Goal: Share content: Share content

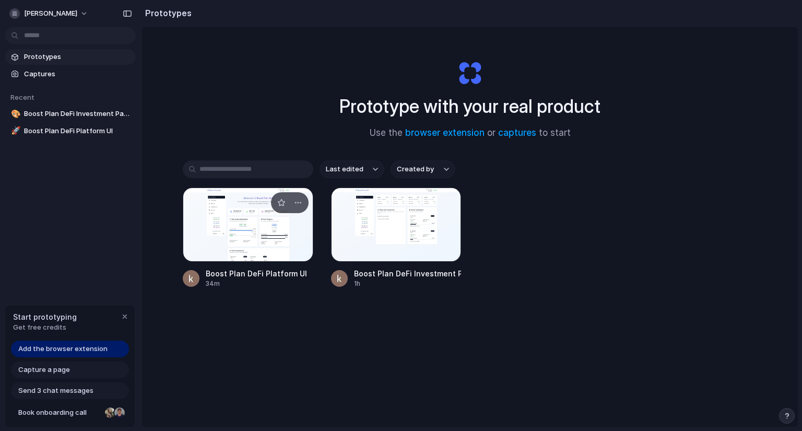
click at [243, 234] on div at bounding box center [248, 224] width 131 height 74
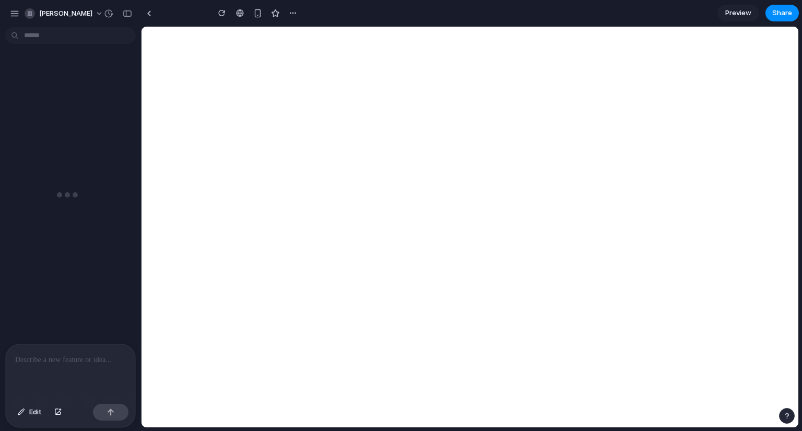
type input "**********"
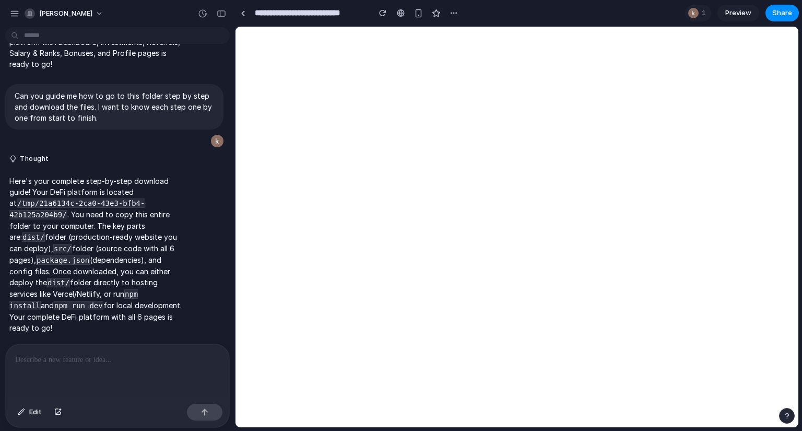
scroll to position [1510, 0]
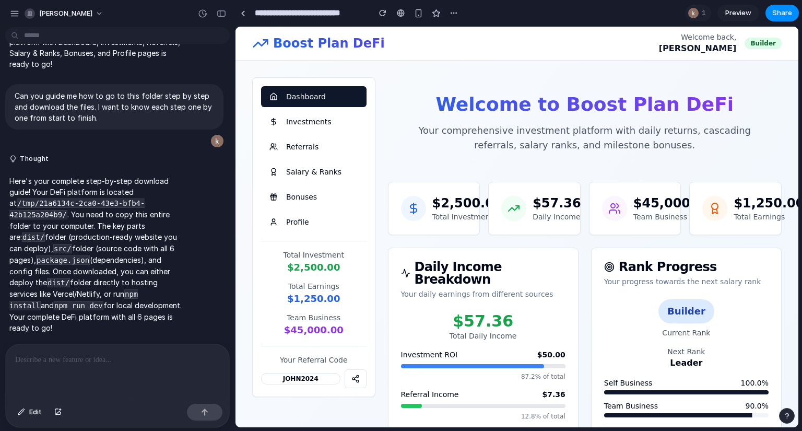
click at [82, 364] on div at bounding box center [117, 371] width 223 height 55
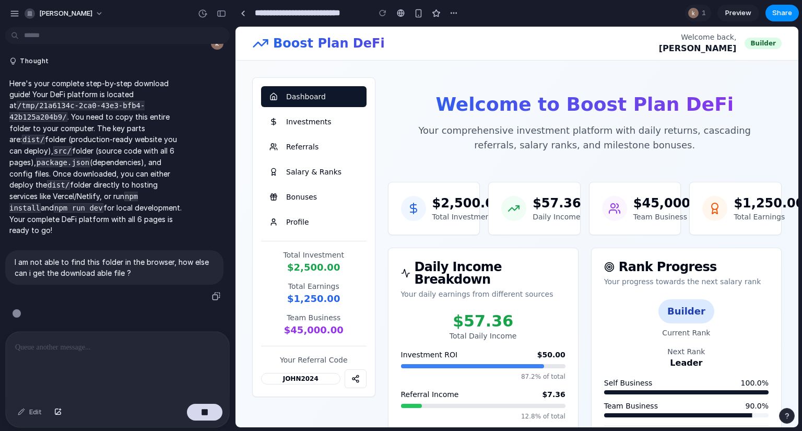
scroll to position [1595, 0]
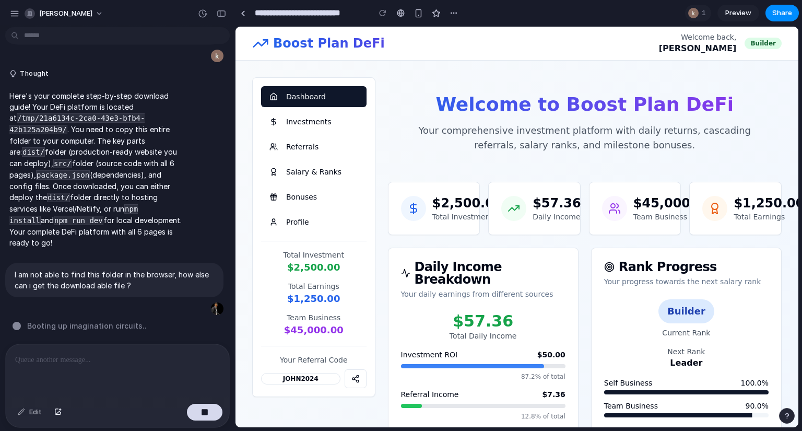
click at [733, 9] on span "Preview" at bounding box center [738, 13] width 26 height 10
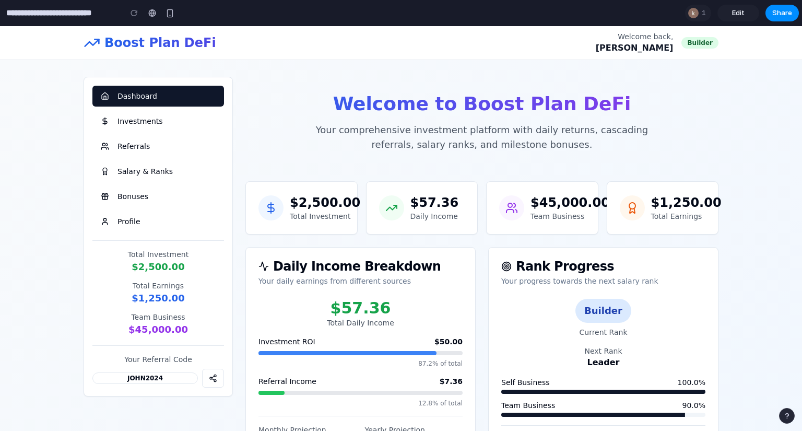
click at [733, 9] on span "Edit" at bounding box center [738, 13] width 13 height 10
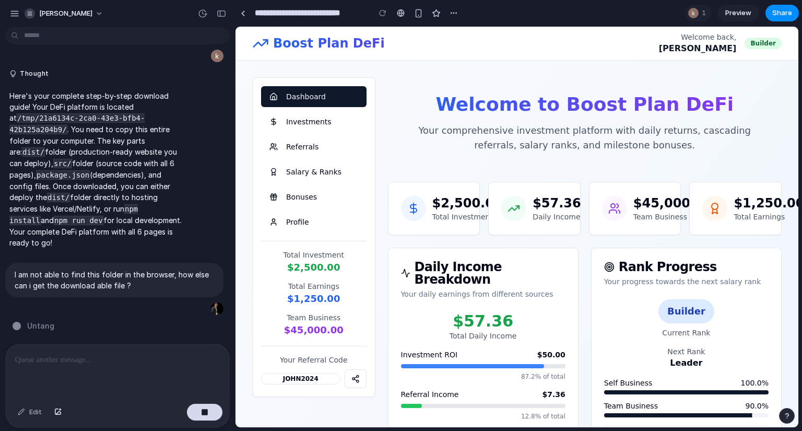
scroll to position [1616, 0]
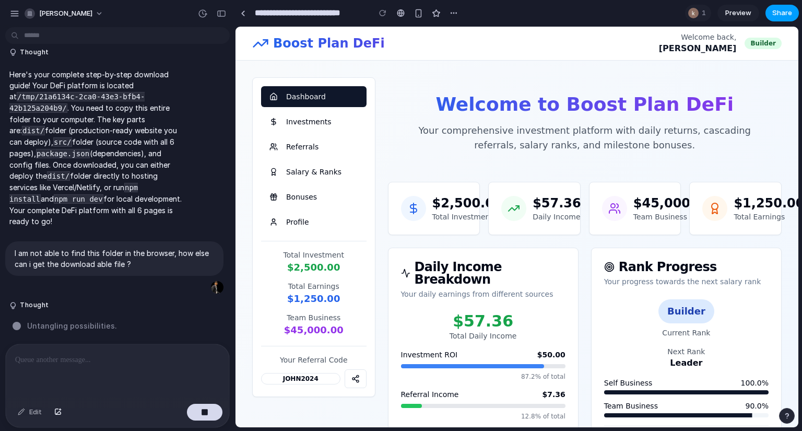
click at [785, 13] on span "Share" at bounding box center [782, 13] width 20 height 10
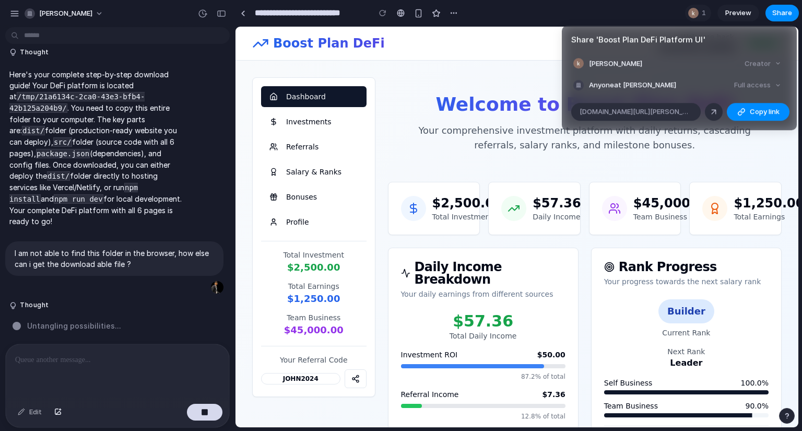
click at [776, 84] on div "Full access" at bounding box center [757, 85] width 55 height 15
click at [769, 65] on div "Creator" at bounding box center [762, 63] width 45 height 15
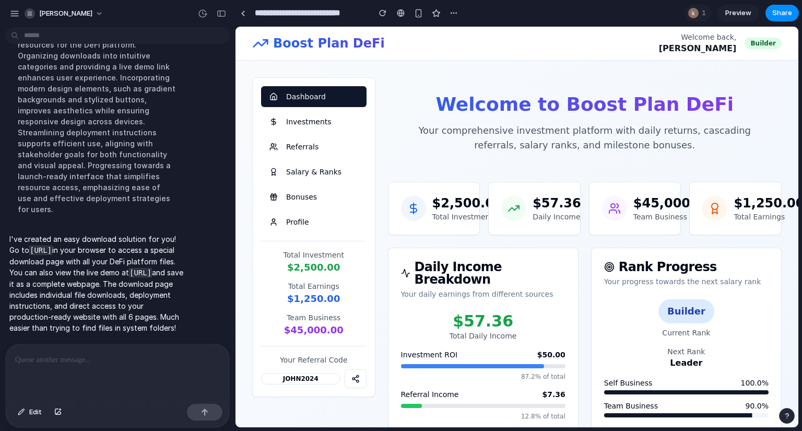
scroll to position [0, 0]
drag, startPoint x: 169, startPoint y: 213, endPoint x: 31, endPoint y: 213, distance: 137.8
click at [31, 245] on code "[URL]" at bounding box center [40, 249] width 23 height 9
copy code "[URL]"
click at [87, 284] on p "I've created an easy download solution for you! Go to [URL] in your browser to …" at bounding box center [96, 283] width 174 height 100
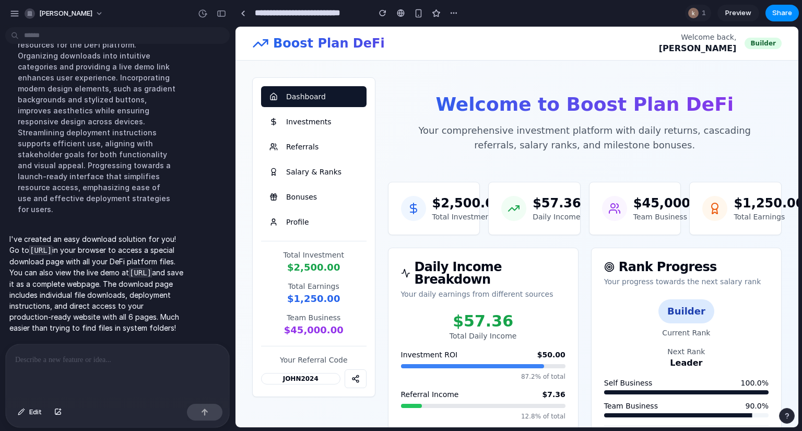
drag, startPoint x: 10, startPoint y: 256, endPoint x: 24, endPoint y: 267, distance: 17.9
click at [129, 268] on code "[URL]" at bounding box center [140, 272] width 23 height 9
copy code "[URL]"
click at [172, 290] on p "I've created an easy download solution for you! Go to [URL] in your browser to …" at bounding box center [96, 283] width 174 height 100
drag, startPoint x: 171, startPoint y: 212, endPoint x: 30, endPoint y: 209, distance: 141.0
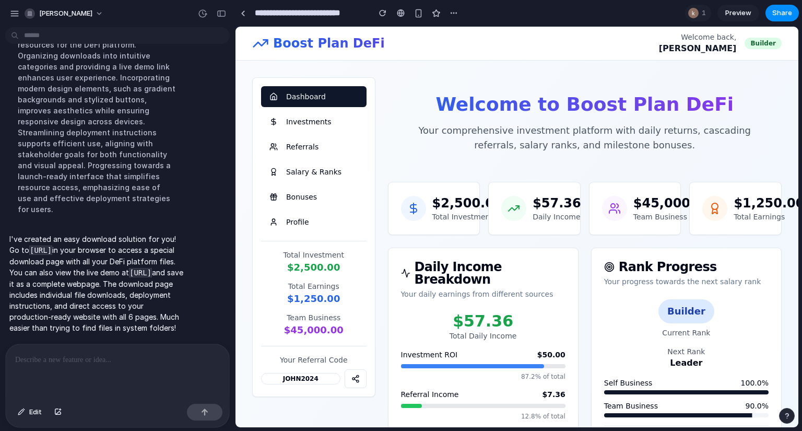
click at [30, 233] on p "I've created an easy download solution for you! Go to [URL] in your browser to …" at bounding box center [96, 283] width 174 height 100
copy code "[URL]"
click at [104, 366] on div at bounding box center [117, 371] width 223 height 55
drag, startPoint x: 30, startPoint y: 214, endPoint x: 170, endPoint y: 217, distance: 140.0
click at [52, 245] on code "[URL]" at bounding box center [40, 249] width 23 height 9
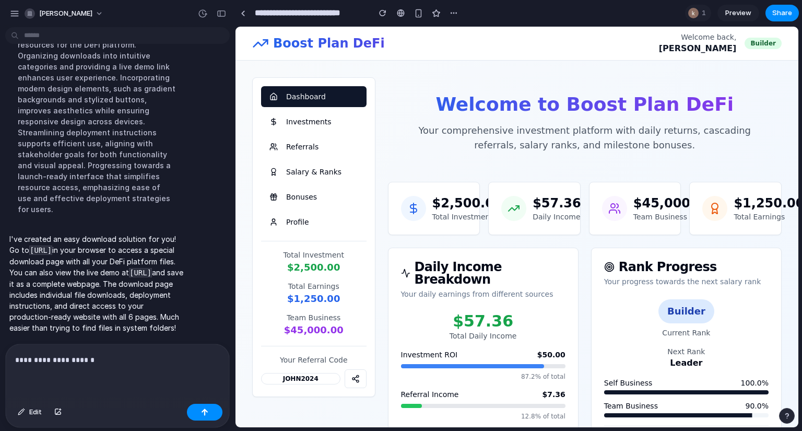
copy code "[URL]"
click at [151, 362] on div "**********" at bounding box center [117, 371] width 223 height 55
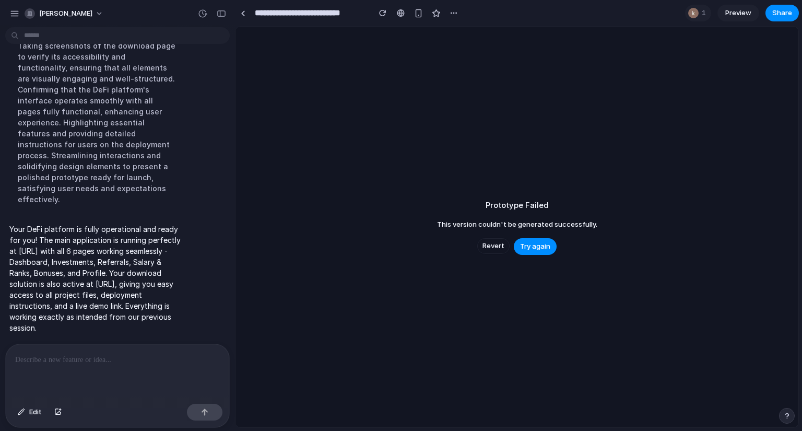
scroll to position [2135, 0]
drag, startPoint x: 90, startPoint y: 235, endPoint x: 19, endPoint y: 234, distance: 70.5
click at [19, 234] on p "Your DeFi platform is fully operational and ready for you! The main application…" at bounding box center [96, 278] width 174 height 110
copy p "[URL]"
click at [522, 246] on span "Try again" at bounding box center [535, 246] width 30 height 10
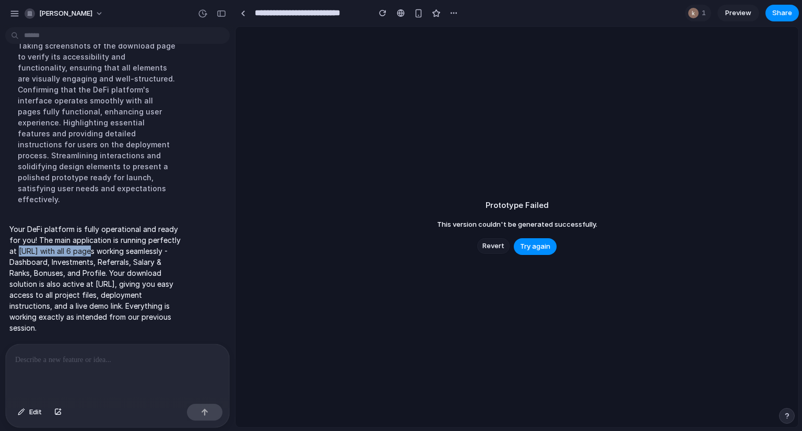
click at [485, 248] on span "Revert" at bounding box center [493, 246] width 22 height 10
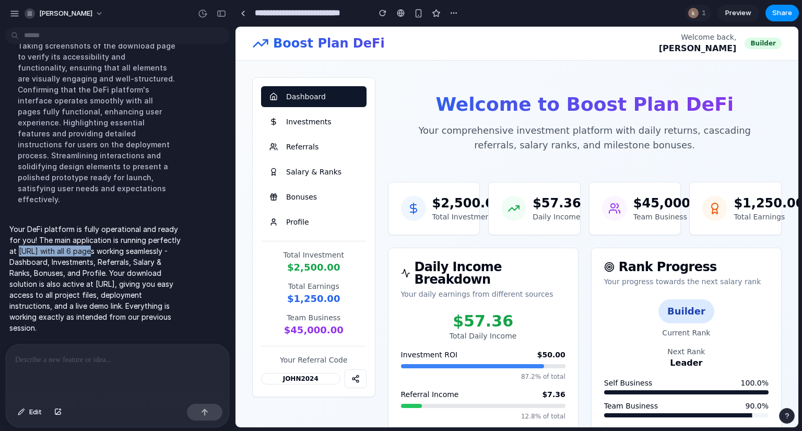
scroll to position [0, 0]
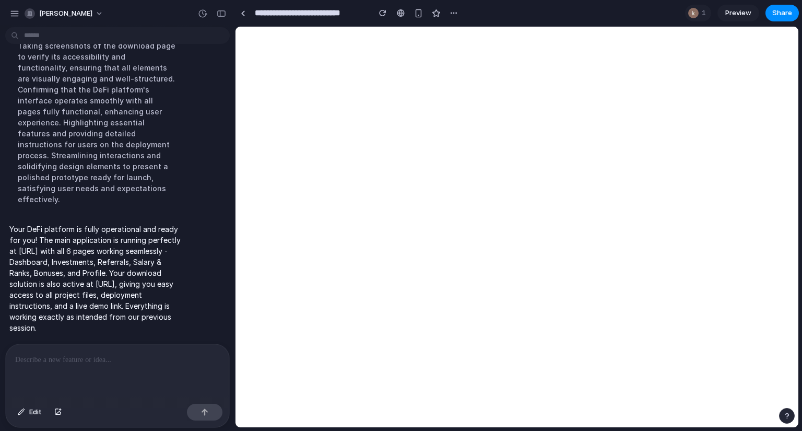
click at [163, 370] on div at bounding box center [117, 371] width 223 height 55
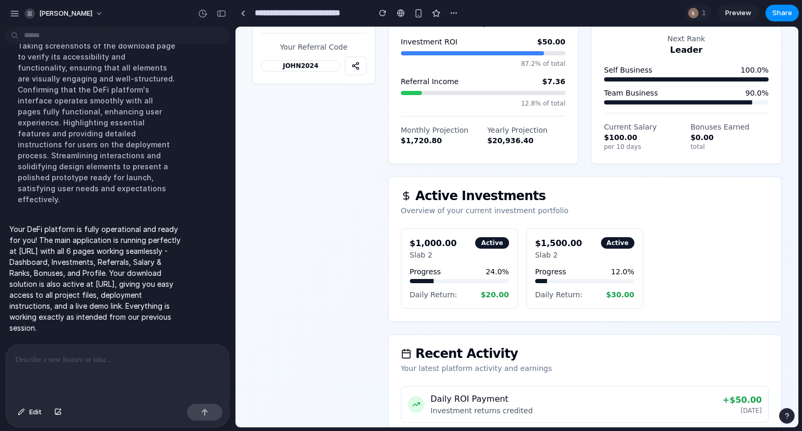
scroll to position [432, 0]
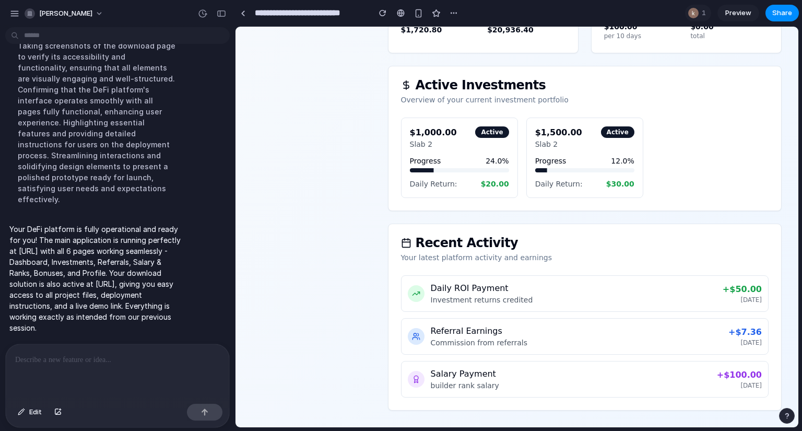
click at [97, 372] on div at bounding box center [117, 371] width 223 height 55
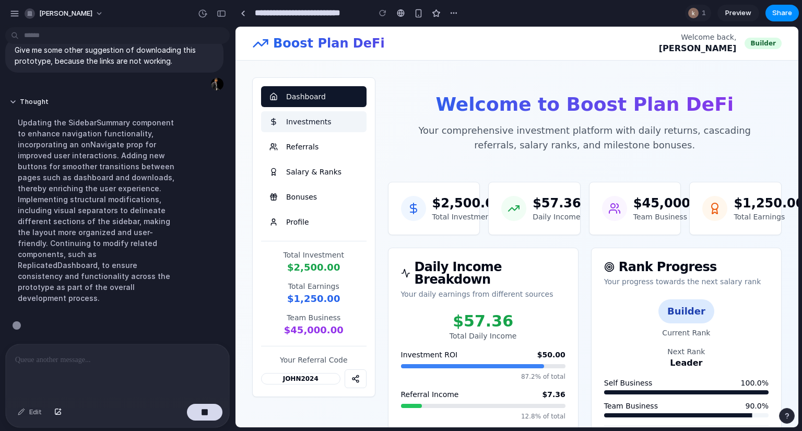
scroll to position [2263, 0]
click at [310, 125] on button "Investments" at bounding box center [313, 121] width 105 height 21
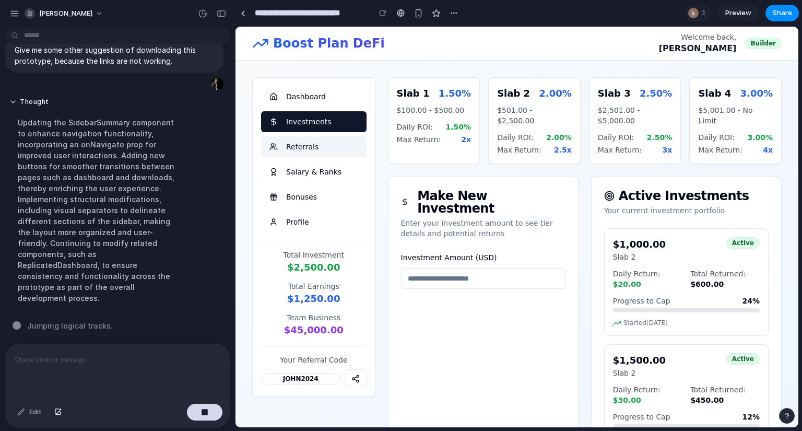
click at [307, 144] on button "Referrals" at bounding box center [313, 146] width 105 height 21
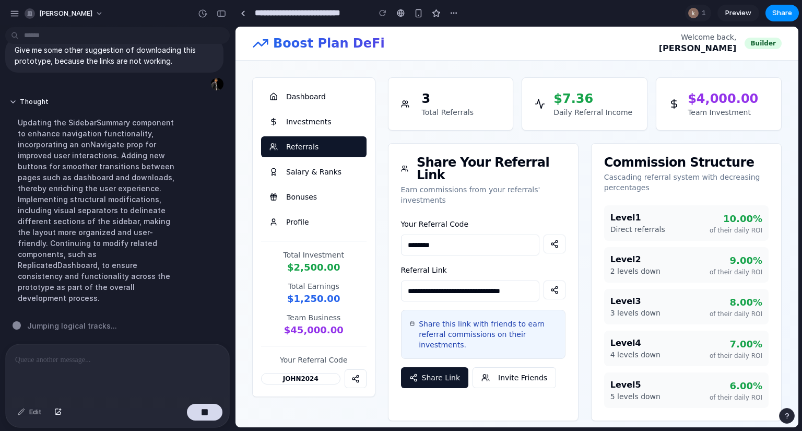
click at [469, 234] on input "********" at bounding box center [470, 244] width 138 height 21
click at [461, 280] on input "**********" at bounding box center [470, 290] width 138 height 21
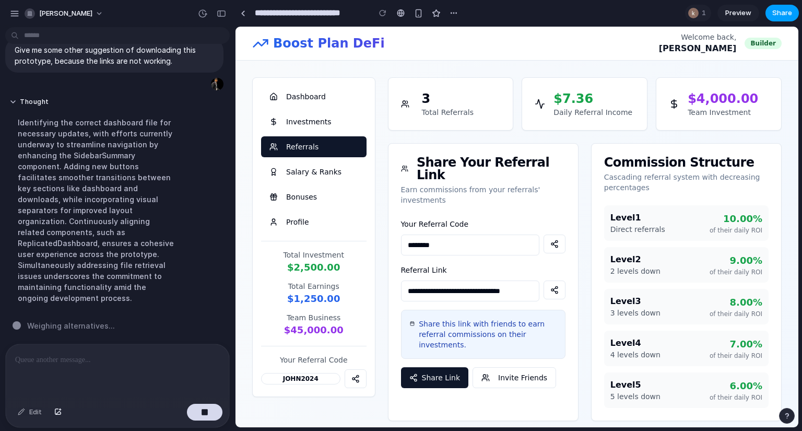
click at [770, 8] on button "Share" at bounding box center [781, 13] width 33 height 17
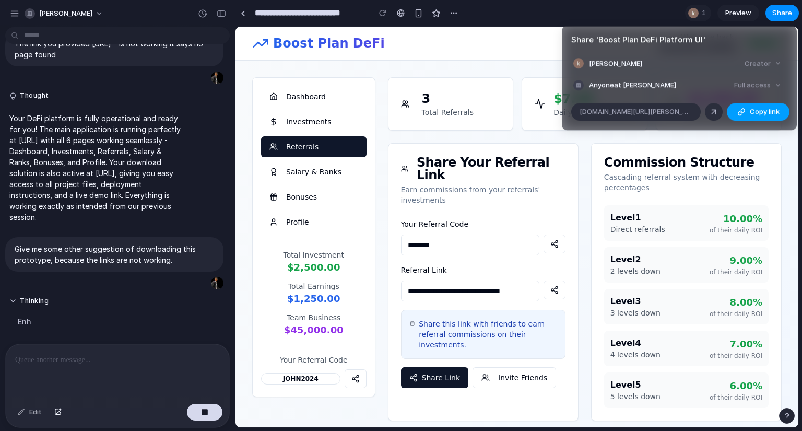
click at [739, 108] on div "button" at bounding box center [741, 112] width 8 height 8
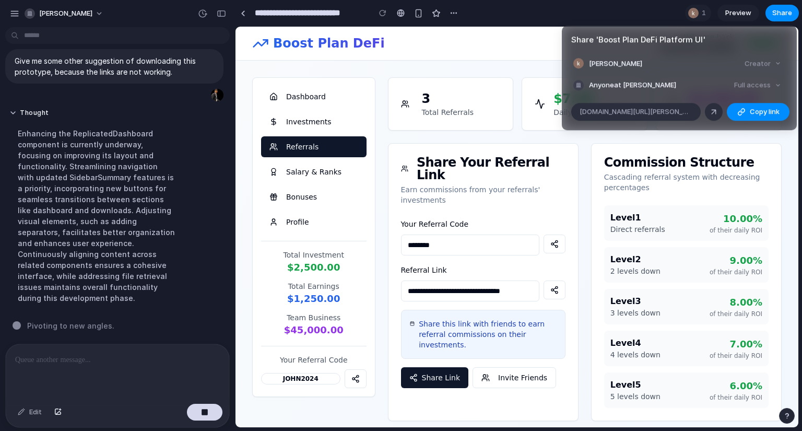
scroll to position [2252, 0]
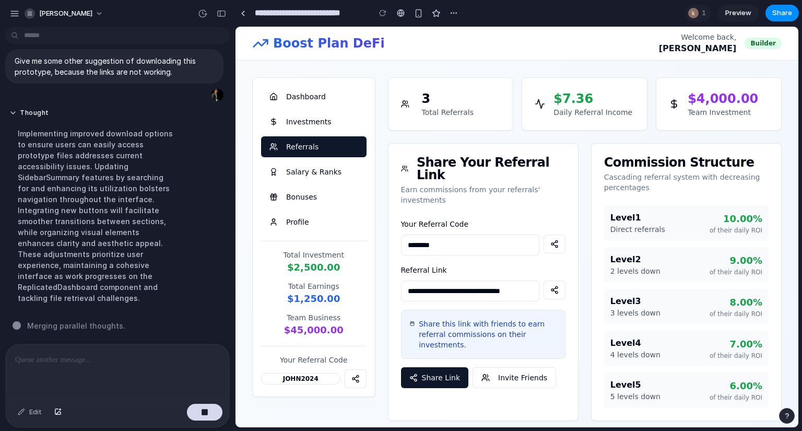
click at [145, 364] on div at bounding box center [117, 371] width 223 height 55
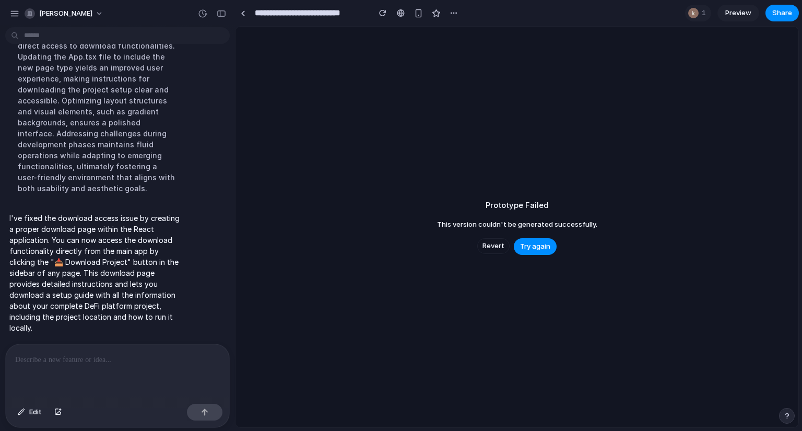
scroll to position [2384, 0]
click at [520, 247] on span "Try again" at bounding box center [535, 246] width 30 height 10
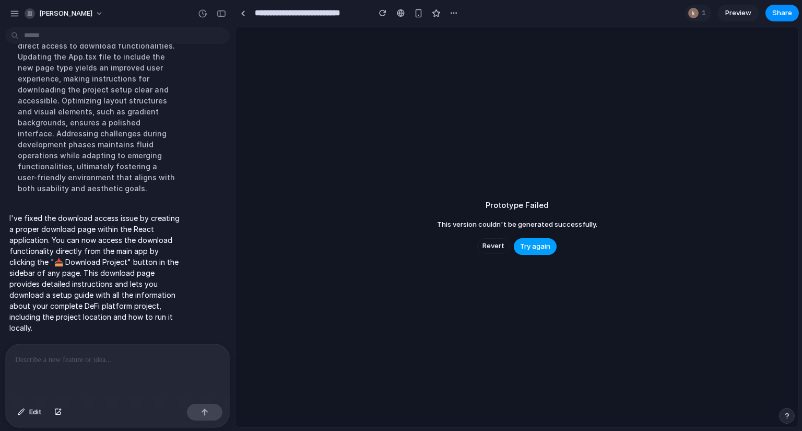
click at [520, 247] on span "Try again" at bounding box center [535, 246] width 30 height 10
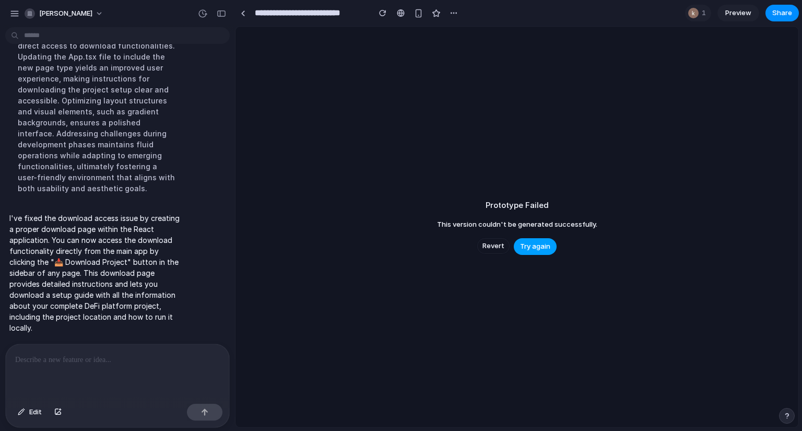
click at [520, 247] on span "Try again" at bounding box center [535, 246] width 30 height 10
click at [538, 240] on button "Try again" at bounding box center [535, 246] width 43 height 17
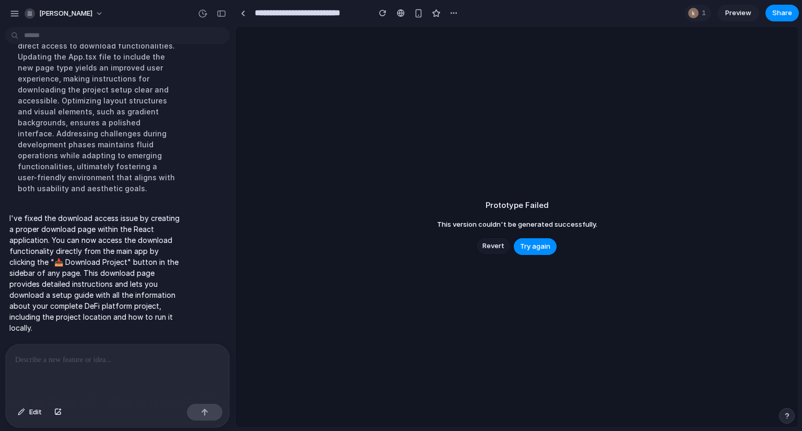
click at [496, 245] on span "Revert" at bounding box center [493, 246] width 22 height 10
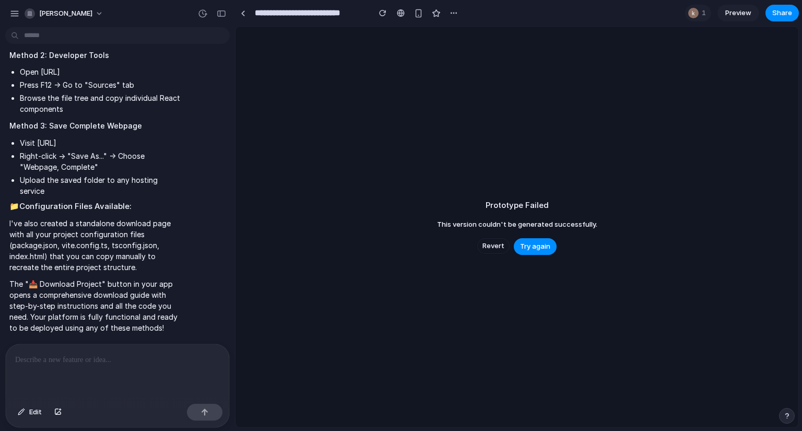
scroll to position [2731, 0]
click at [481, 249] on button "Revert" at bounding box center [493, 246] width 32 height 16
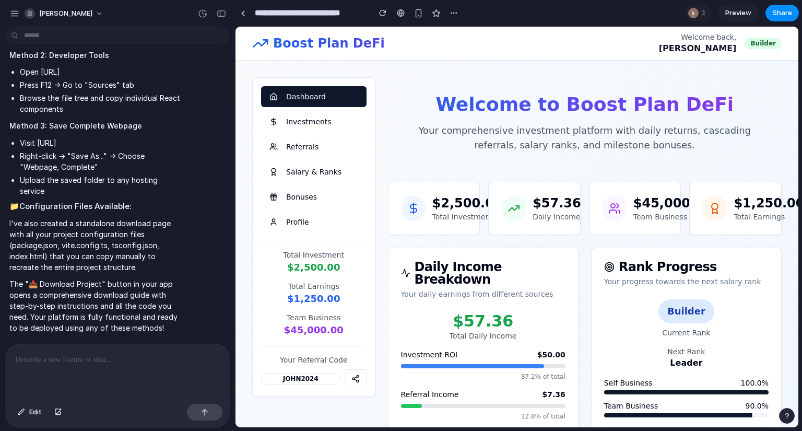
scroll to position [2820, 0]
click at [737, 15] on span "Preview" at bounding box center [738, 13] width 26 height 10
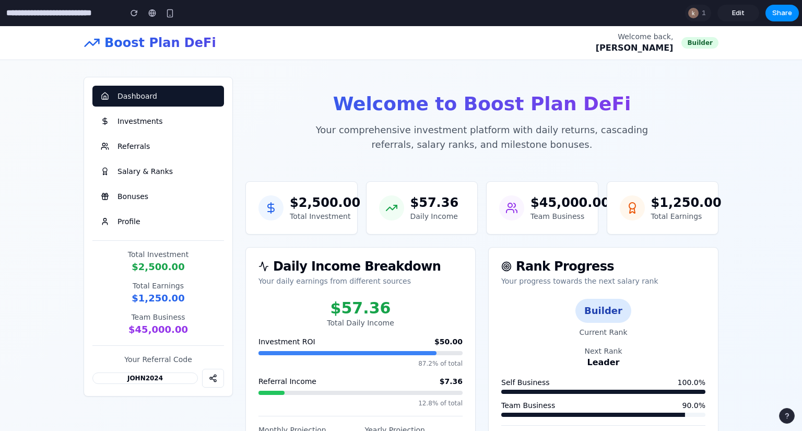
click at [746, 20] on link "Edit" at bounding box center [738, 13] width 42 height 17
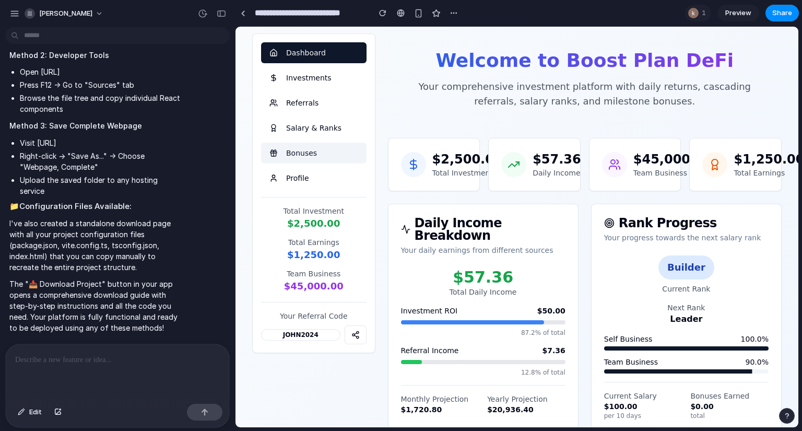
scroll to position [19, 0]
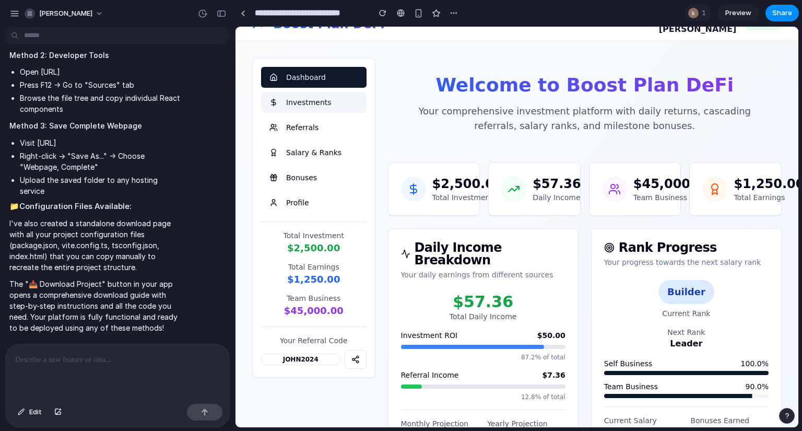
click at [297, 101] on button "Investments" at bounding box center [313, 102] width 105 height 21
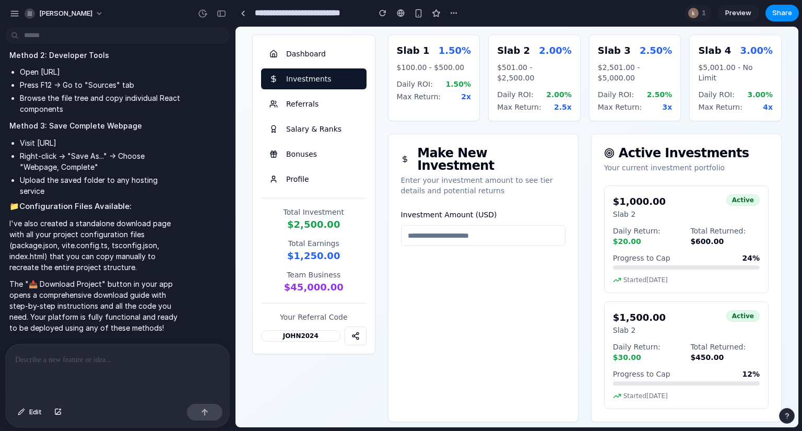
scroll to position [0, 0]
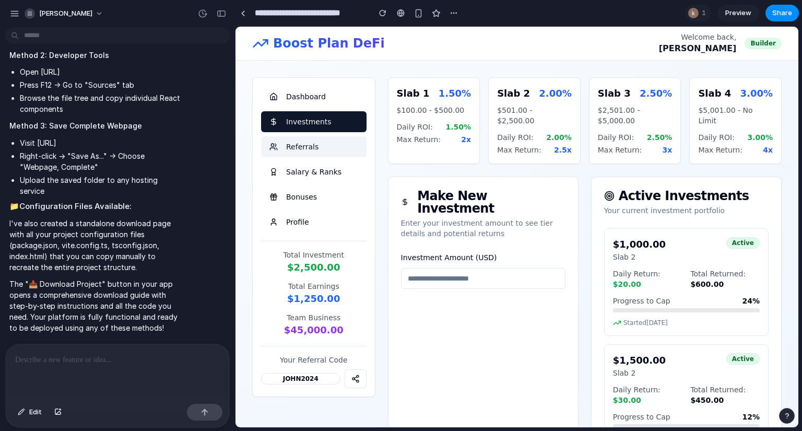
click at [296, 147] on button "Referrals" at bounding box center [313, 146] width 105 height 21
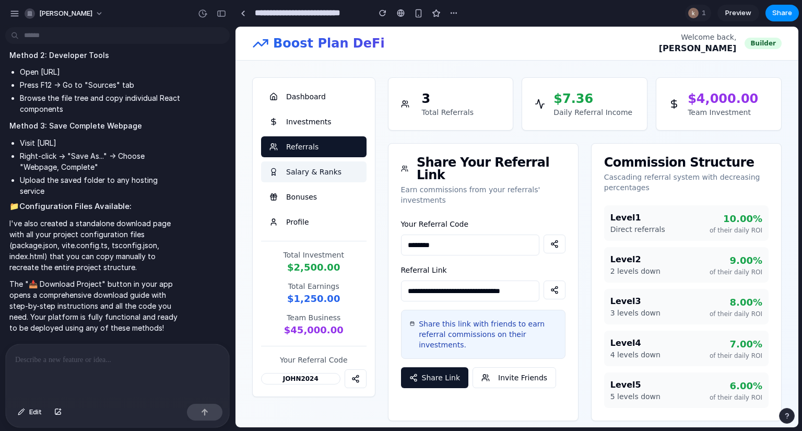
click at [308, 172] on button "Salary & Ranks" at bounding box center [313, 171] width 105 height 21
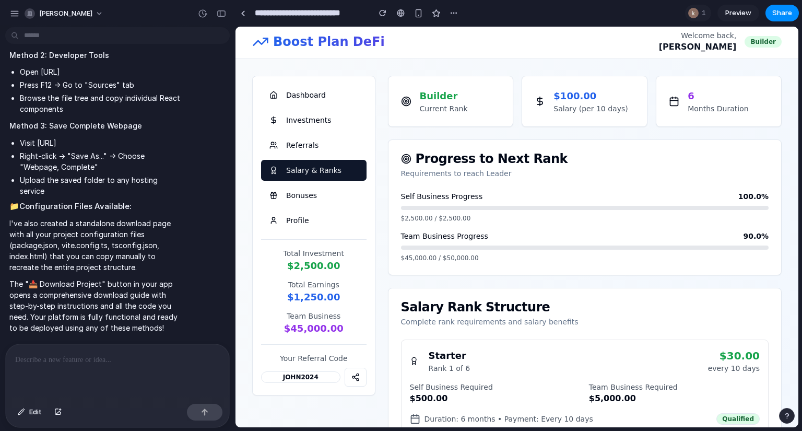
scroll to position [2561, 0]
click at [732, 6] on link "Preview" at bounding box center [738, 13] width 42 height 17
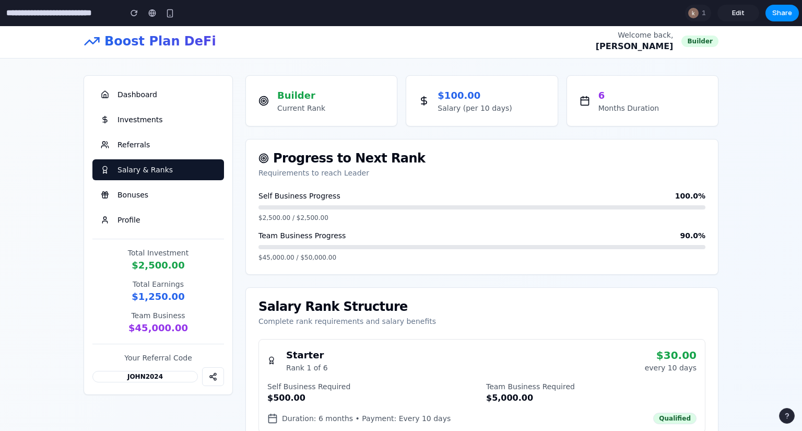
click at [742, 14] on span "Edit" at bounding box center [738, 13] width 13 height 10
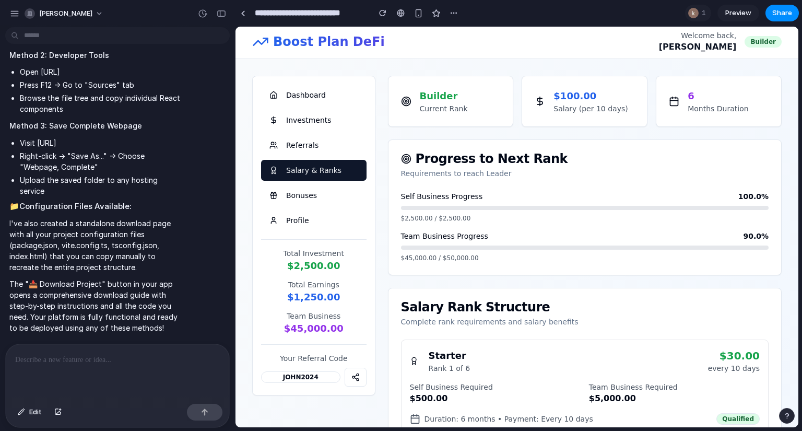
scroll to position [2443, 0]
click at [775, 17] on span "Share" at bounding box center [782, 13] width 20 height 10
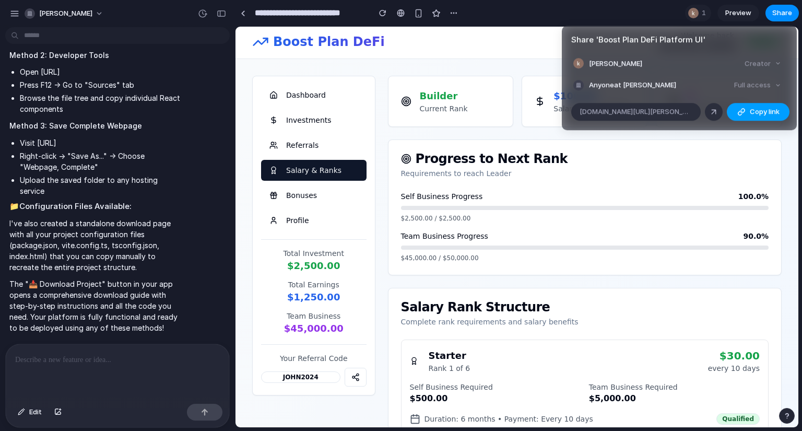
click at [757, 108] on span "Copy link" at bounding box center [765, 112] width 30 height 10
